Goal: Navigation & Orientation: Go to known website

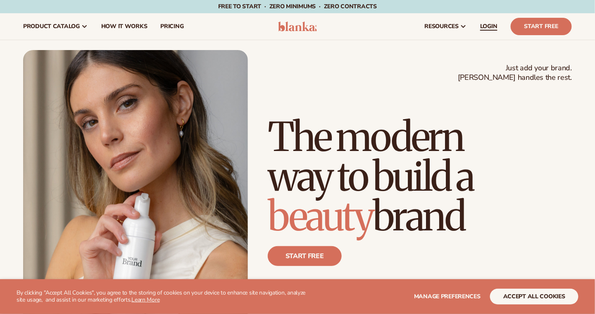
click at [496, 24] on span "LOGIN" at bounding box center [488, 26] width 17 height 7
